Goal: Task Accomplishment & Management: Manage account settings

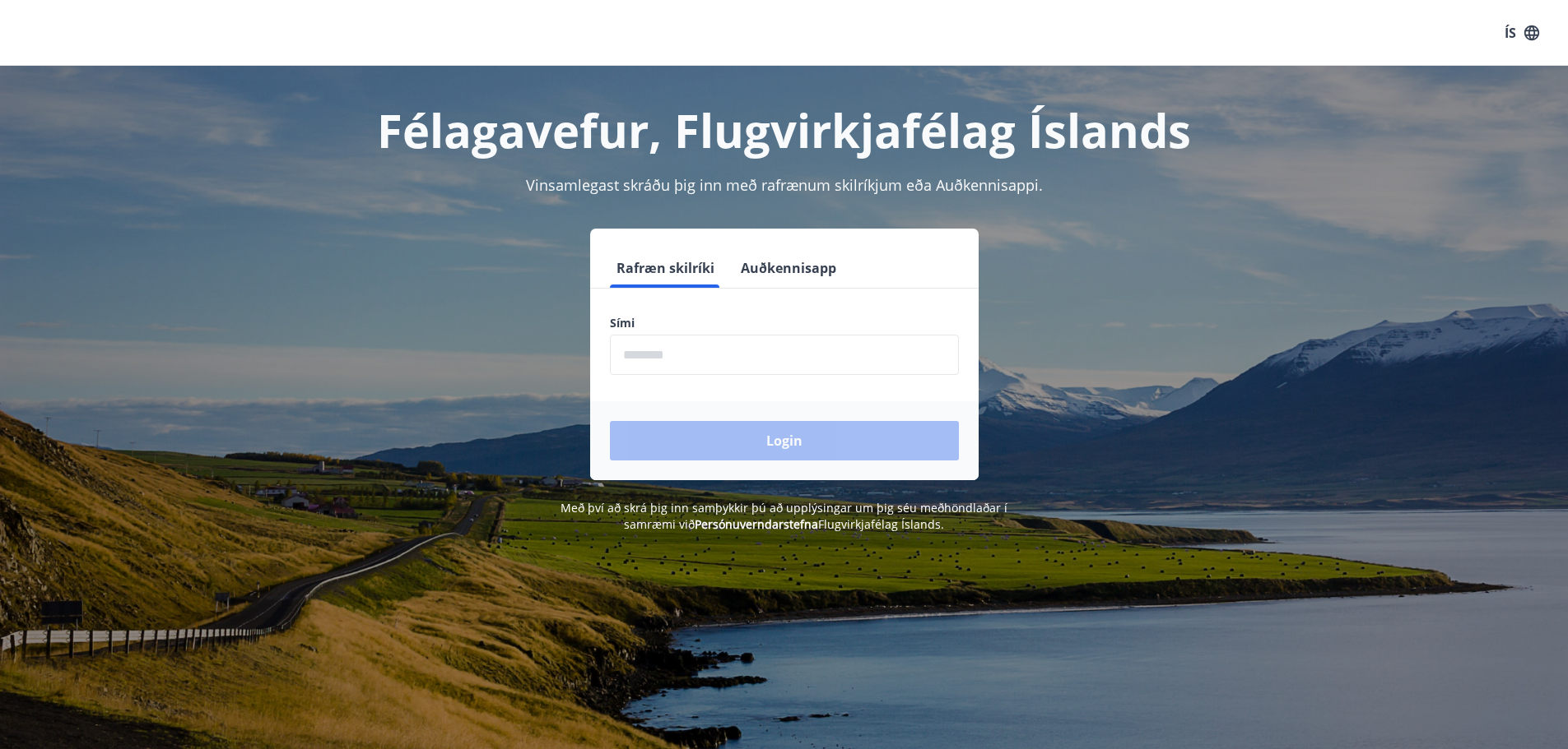
click at [666, 357] on input "phone" at bounding box center [784, 355] width 349 height 41
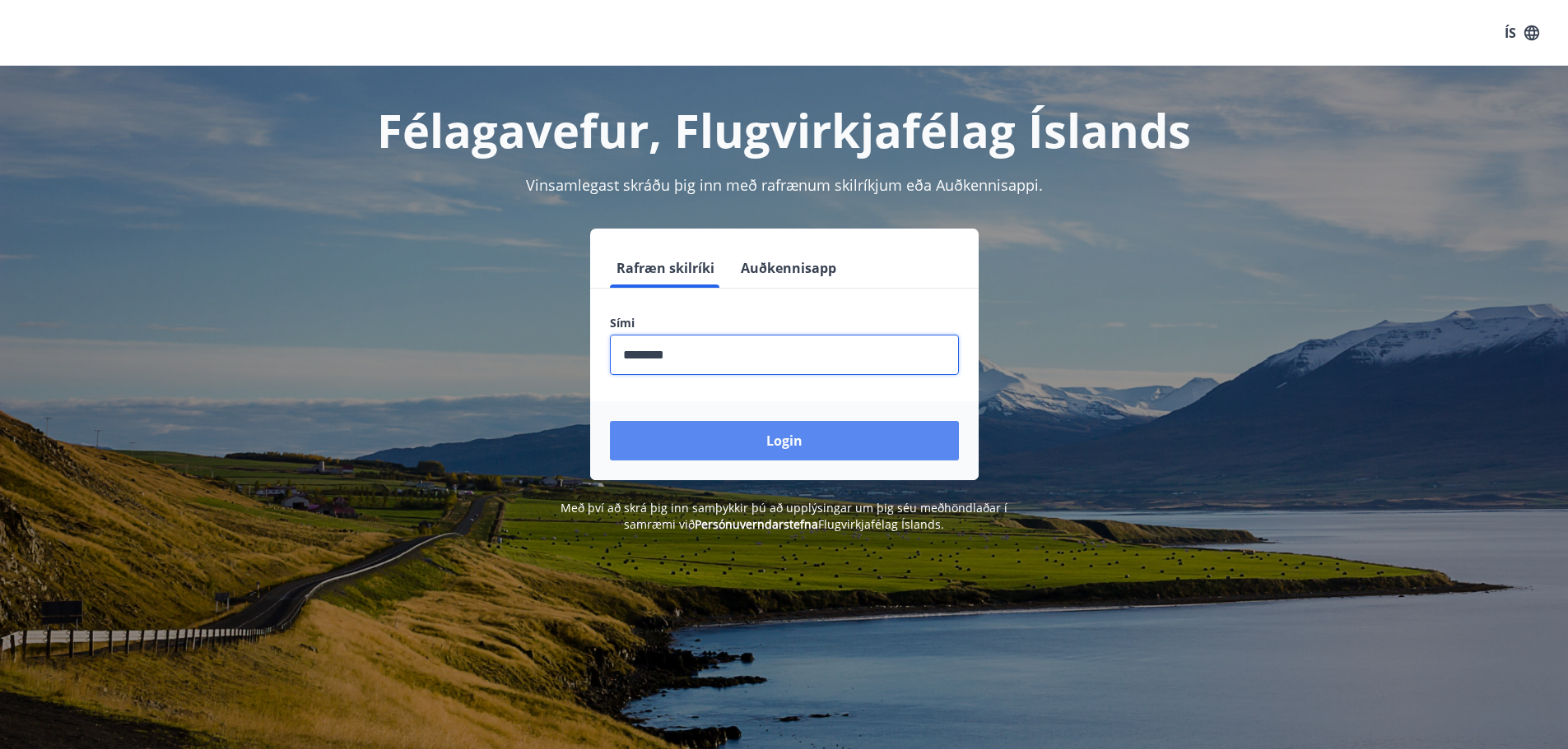
type input "********"
click at [819, 445] on button "Login" at bounding box center [784, 440] width 349 height 40
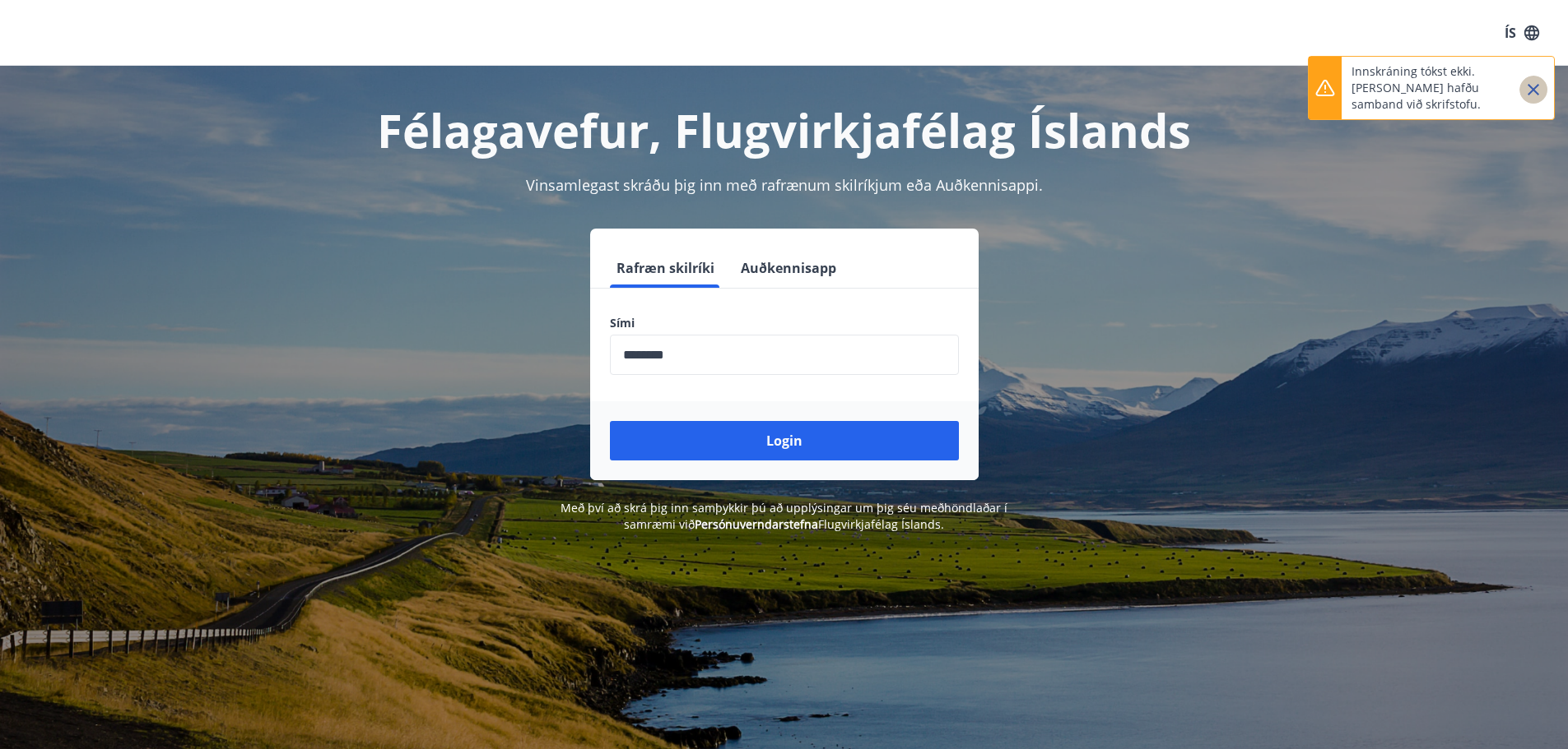
click at [1533, 93] on icon "Close" at bounding box center [1533, 89] width 19 height 19
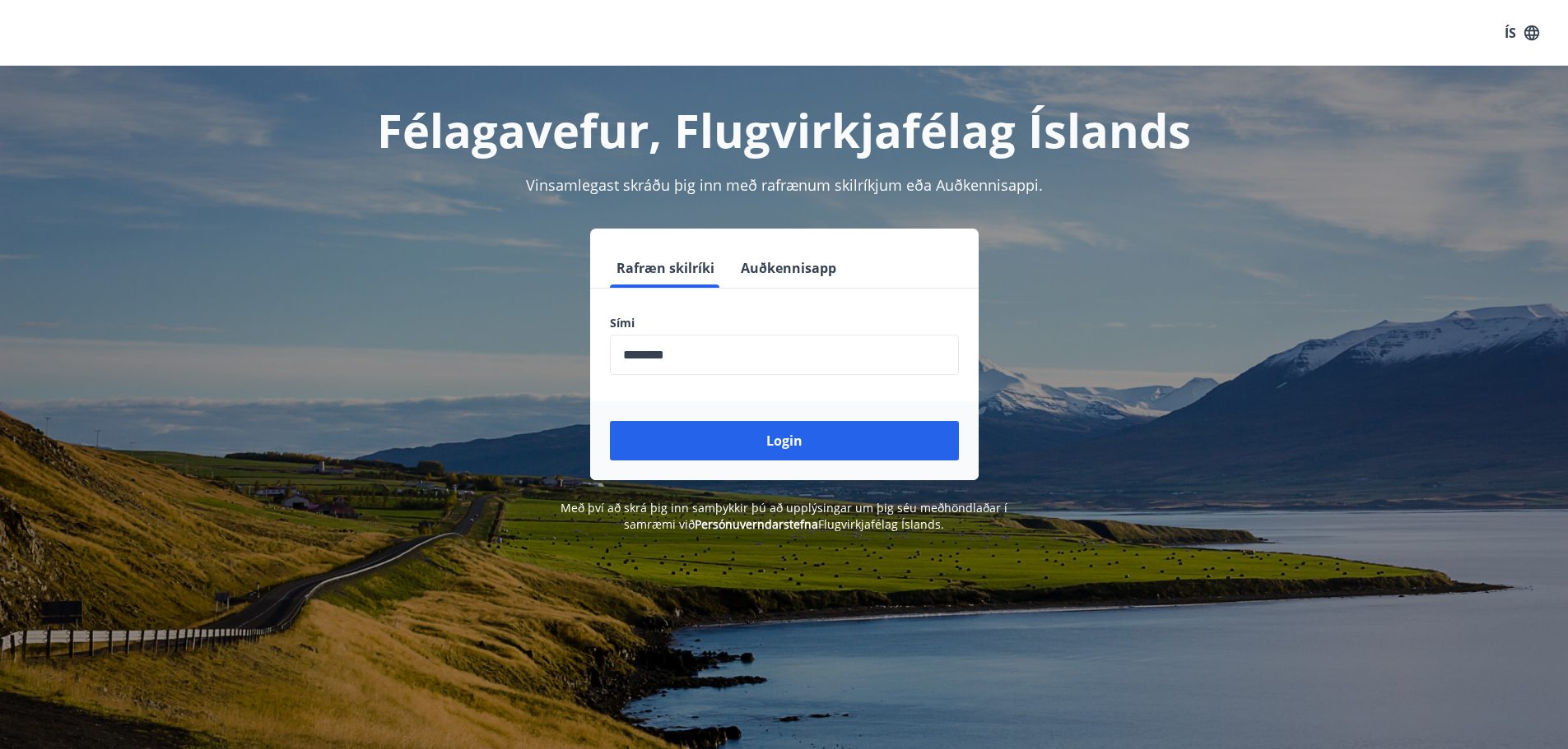
click at [786, 265] on button "Auðkennisapp" at bounding box center [788, 268] width 109 height 40
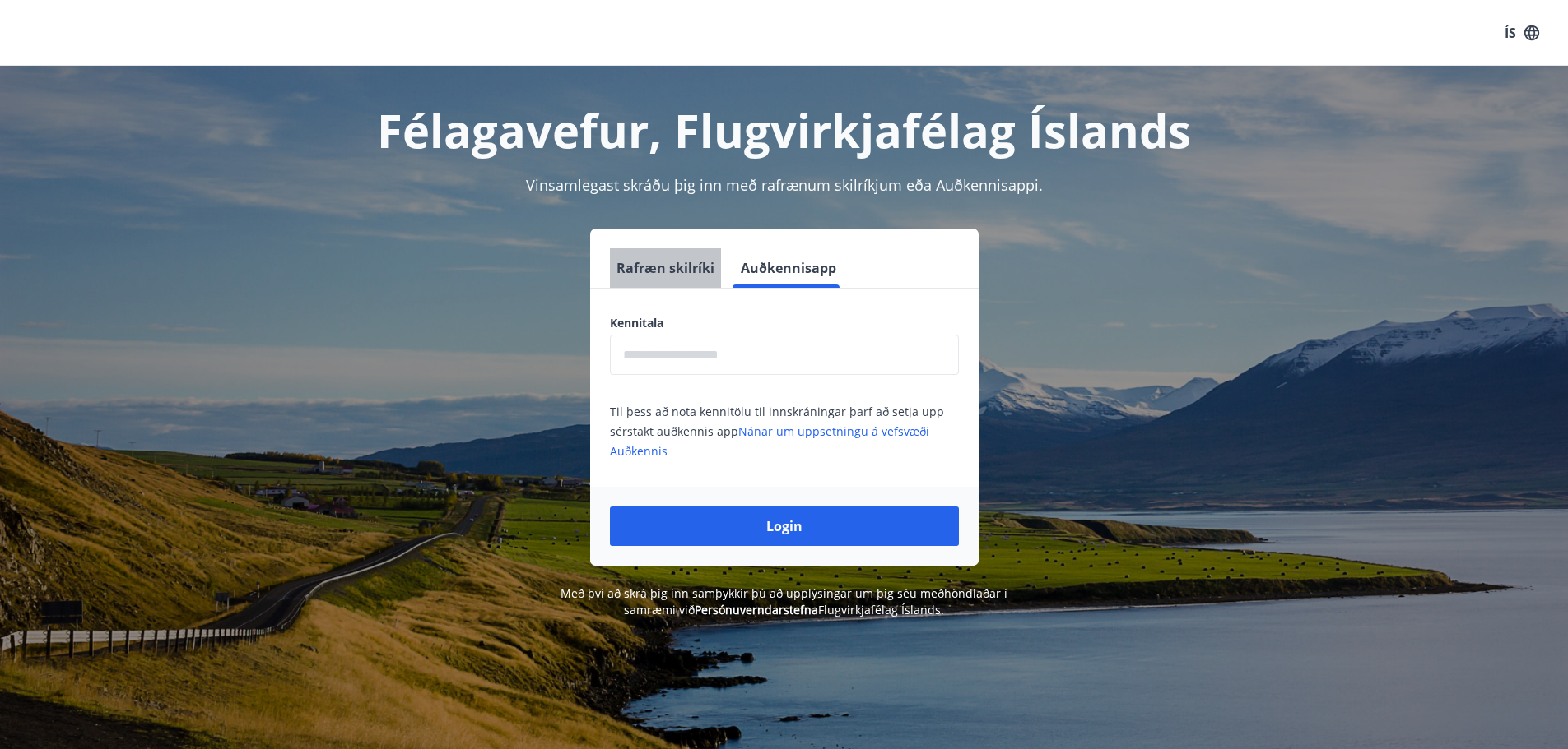
click at [678, 263] on button "Rafræn skilríki" at bounding box center [666, 268] width 112 height 40
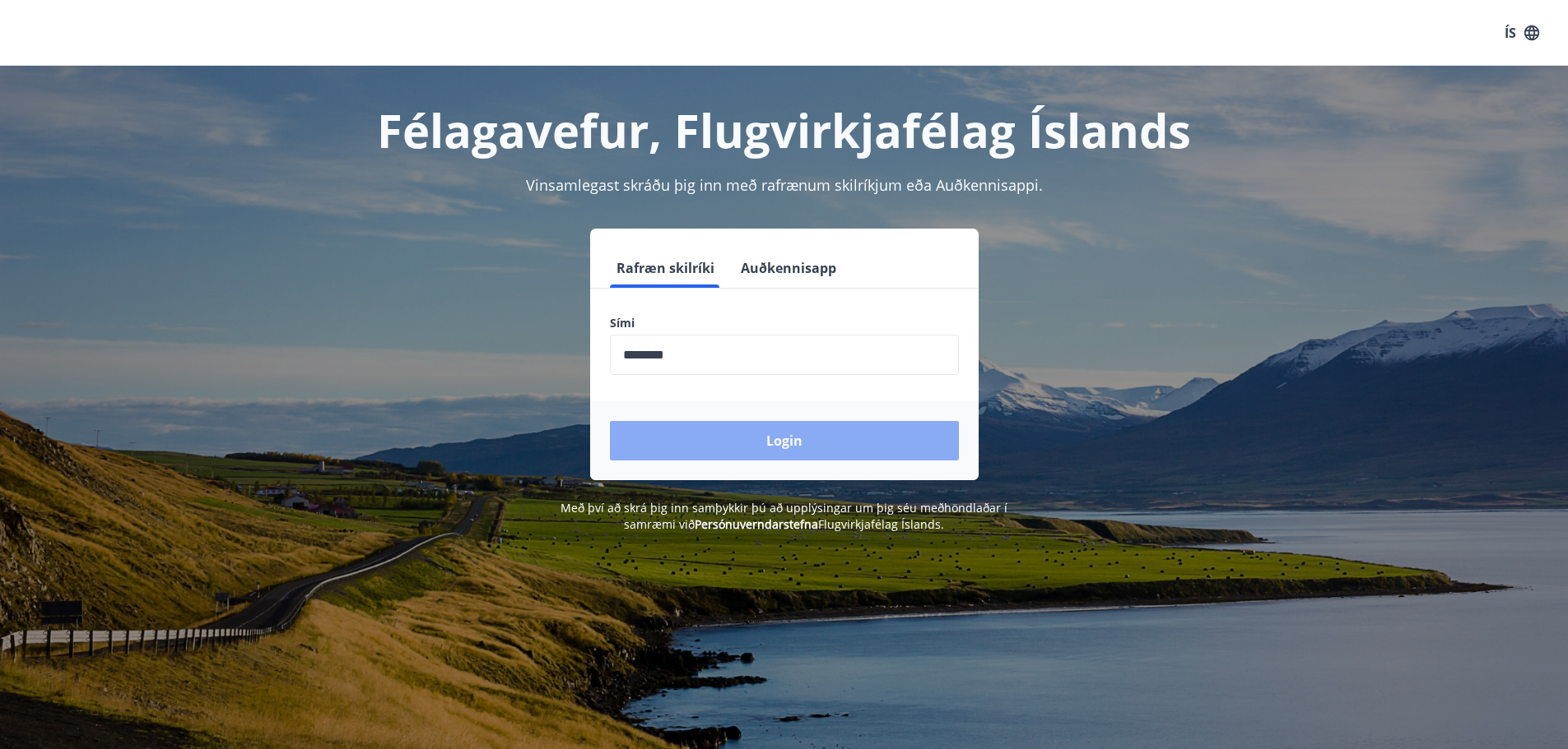
click at [805, 441] on button "Login" at bounding box center [784, 440] width 349 height 40
